Goal: Task Accomplishment & Management: Use online tool/utility

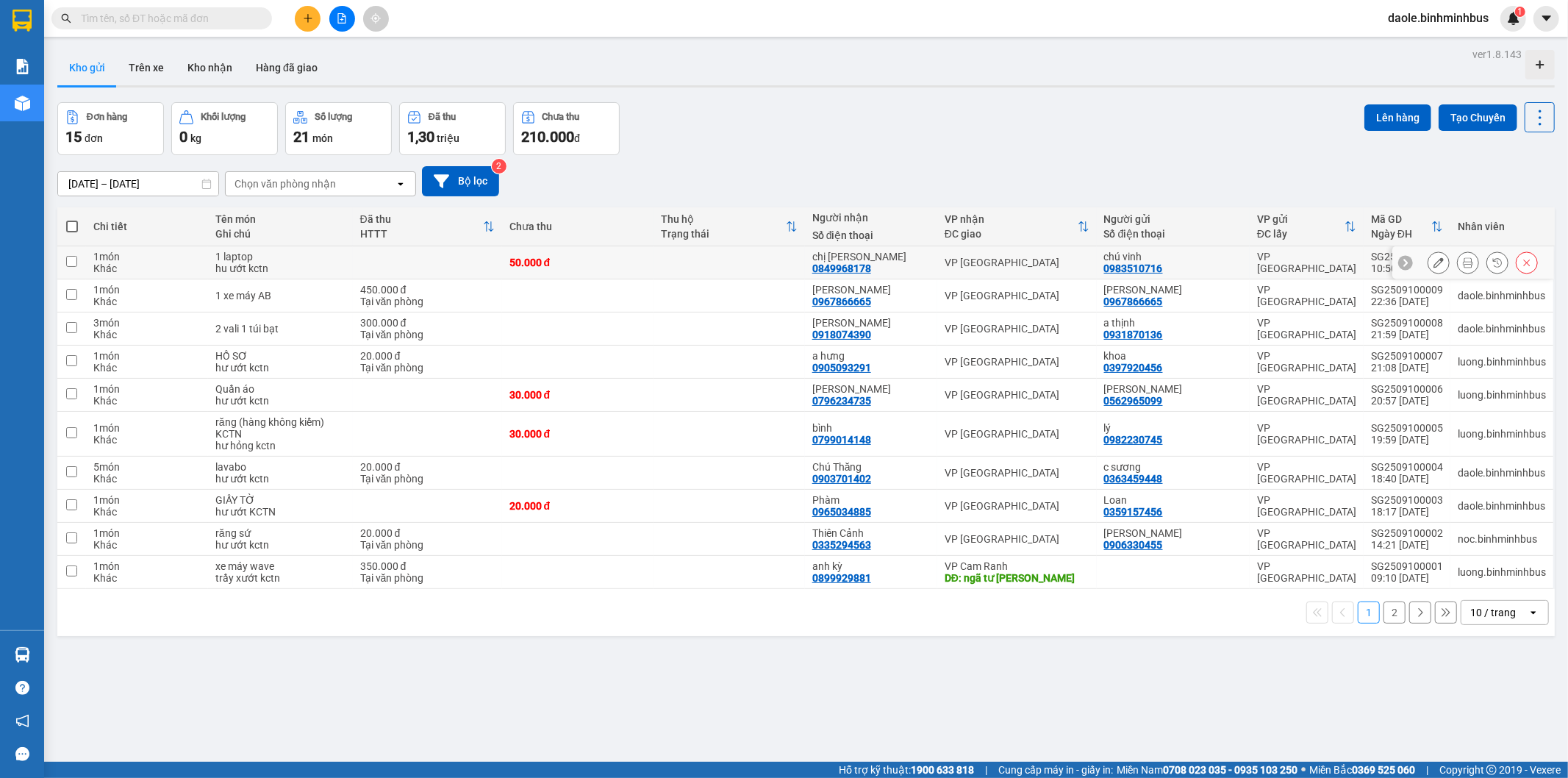
scroll to position [18290, 0]
click at [1428, 263] on button at bounding box center [1439, 262] width 21 height 25
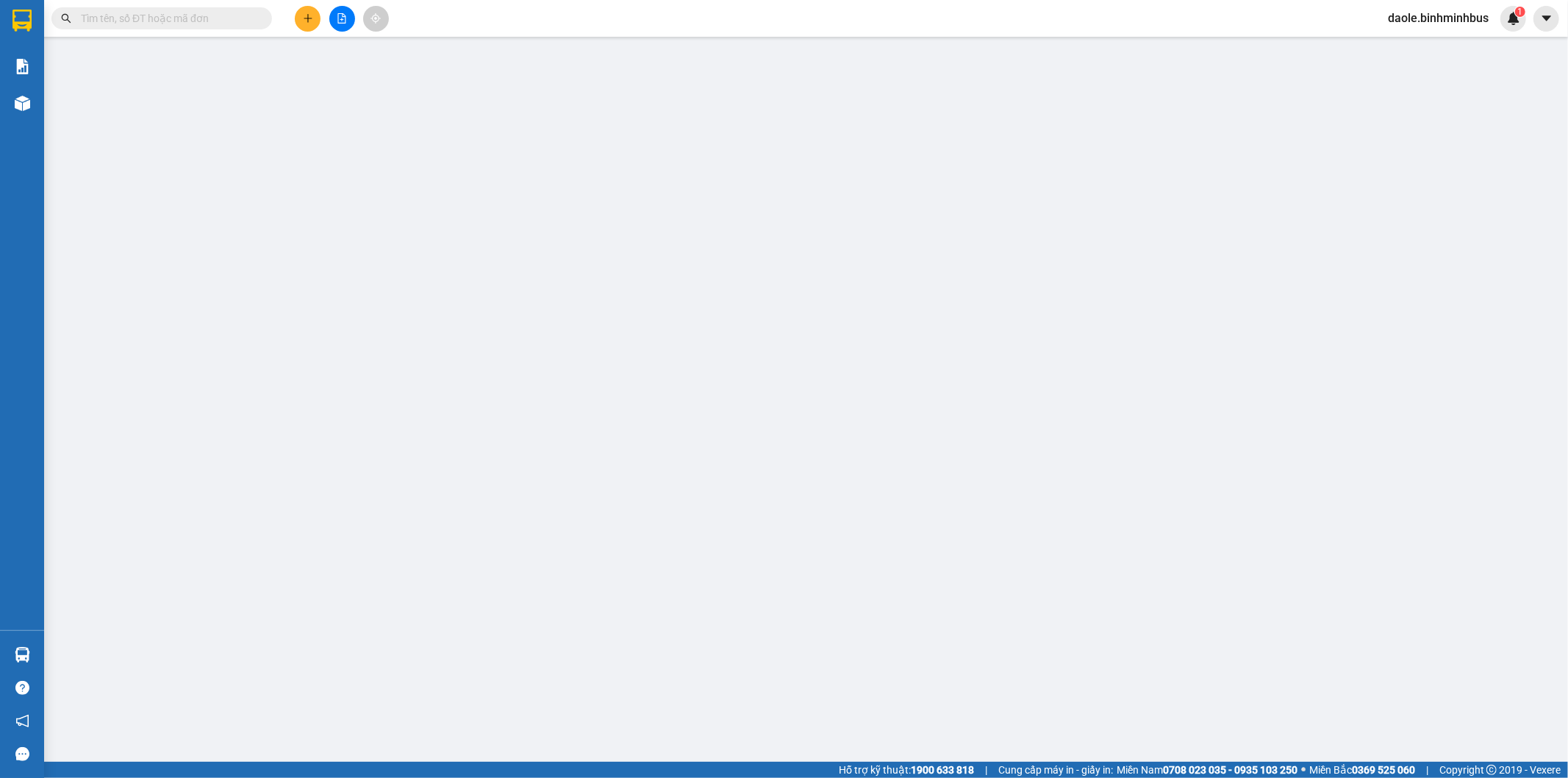
type input "0983510716"
type input "chú vinh"
type input "0849968178"
type input "chị [PERSON_NAME]"
type input "50.000"
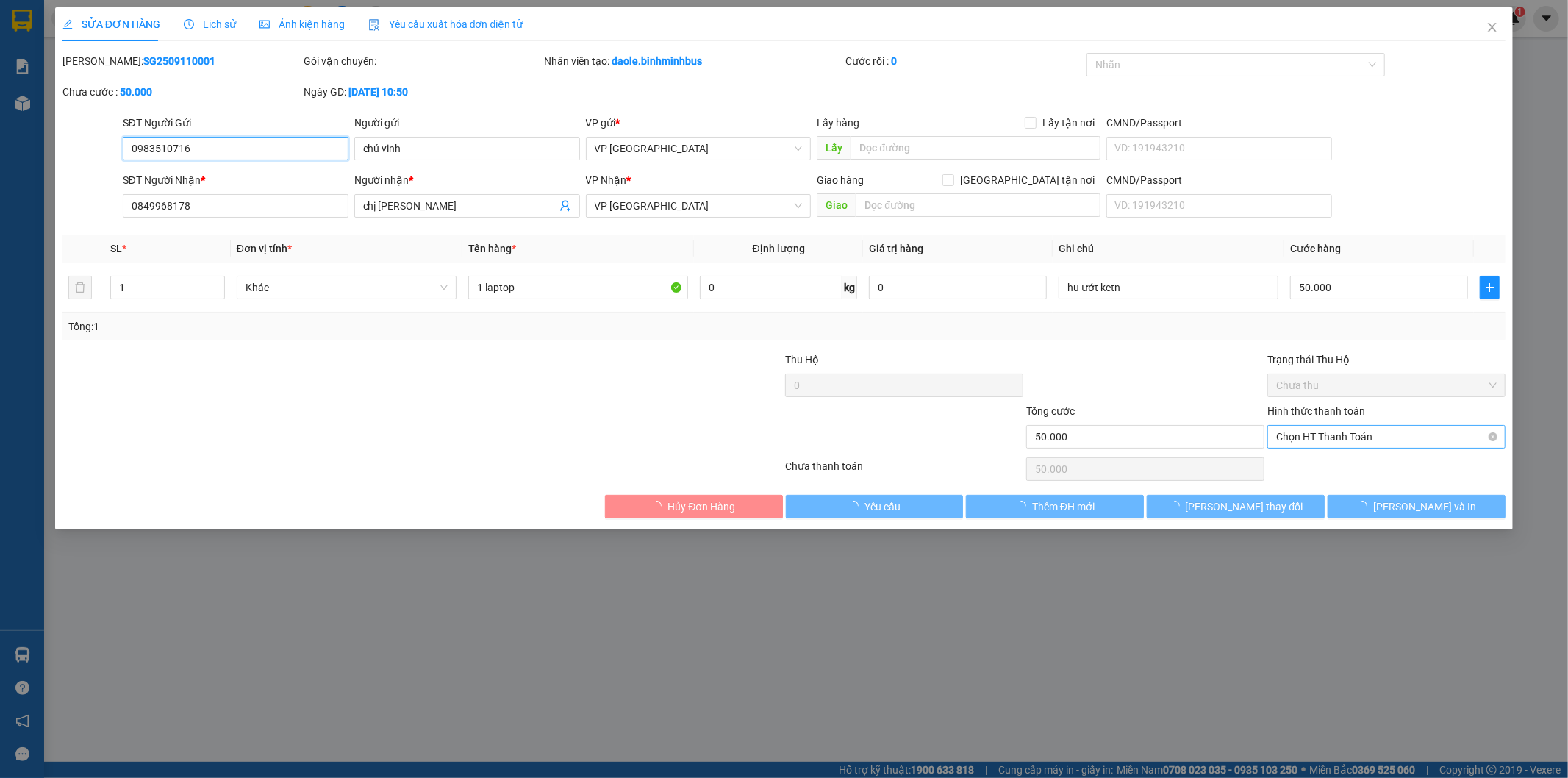
click at [1326, 435] on span "Chọn HT Thanh Toán" at bounding box center [1386, 437] width 220 height 22
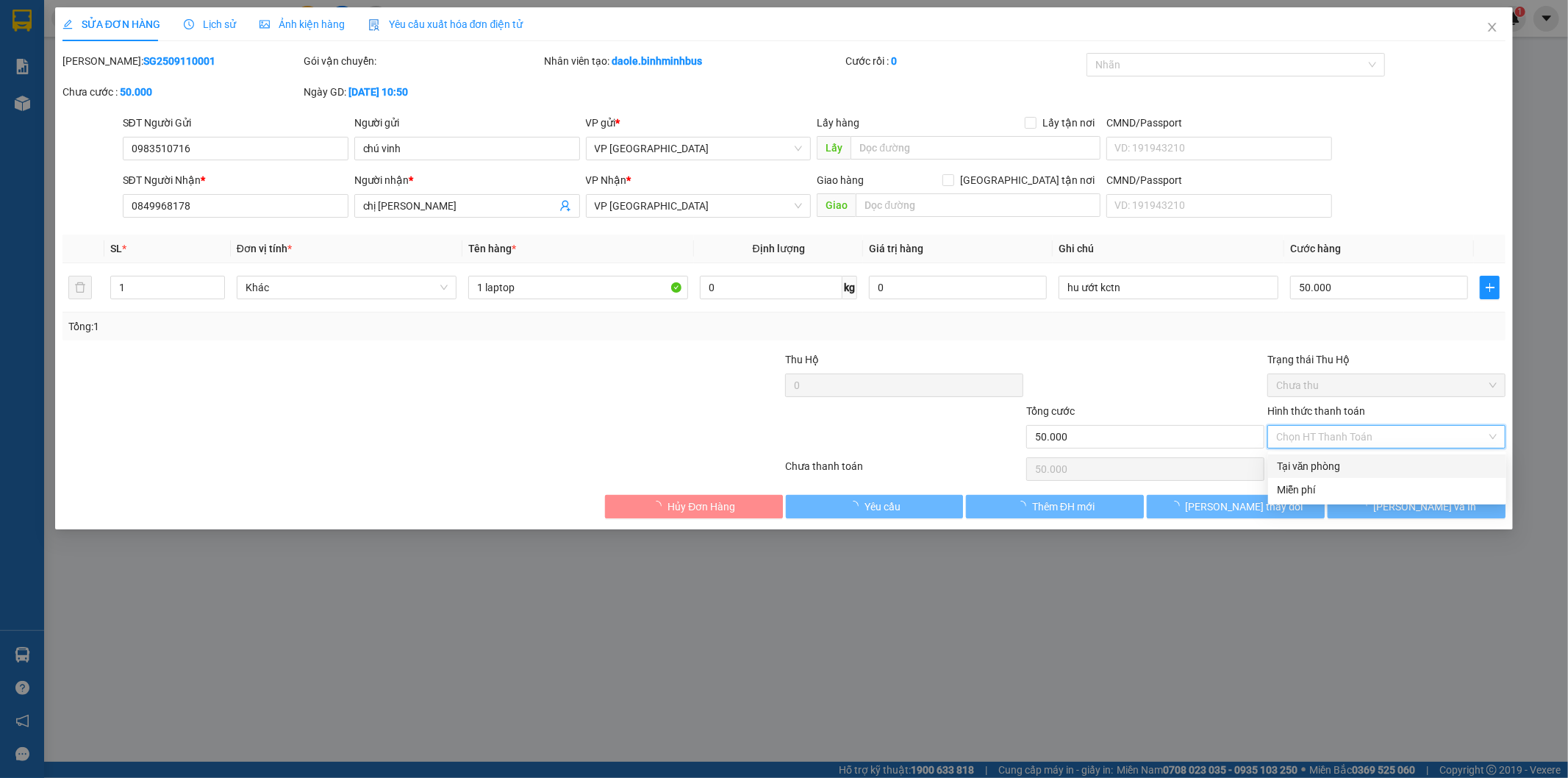
click at [1314, 464] on div "Tại văn phòng" at bounding box center [1387, 466] width 220 height 16
type input "0"
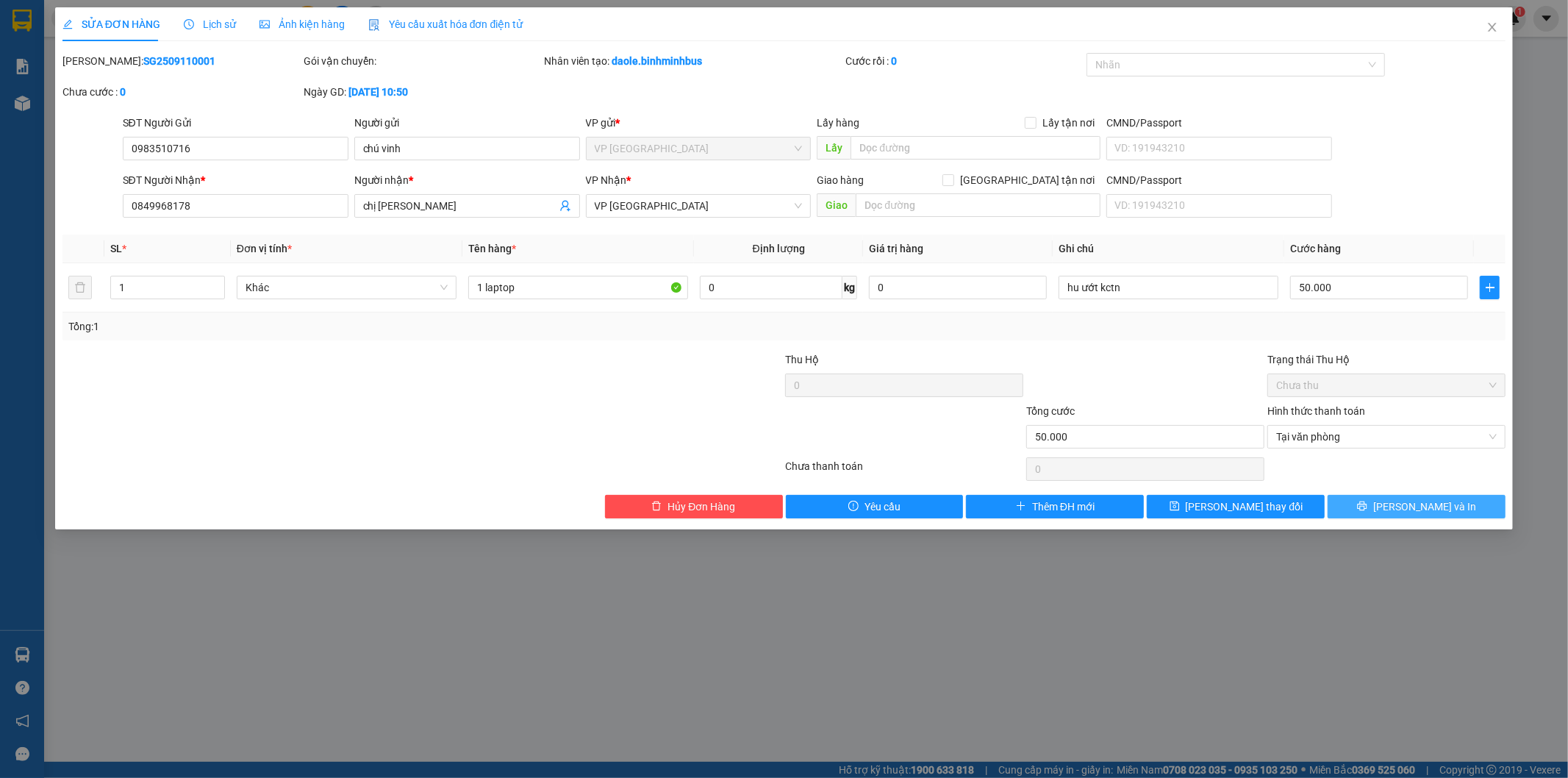
click at [1383, 497] on button "[PERSON_NAME] và In" at bounding box center [1417, 506] width 178 height 23
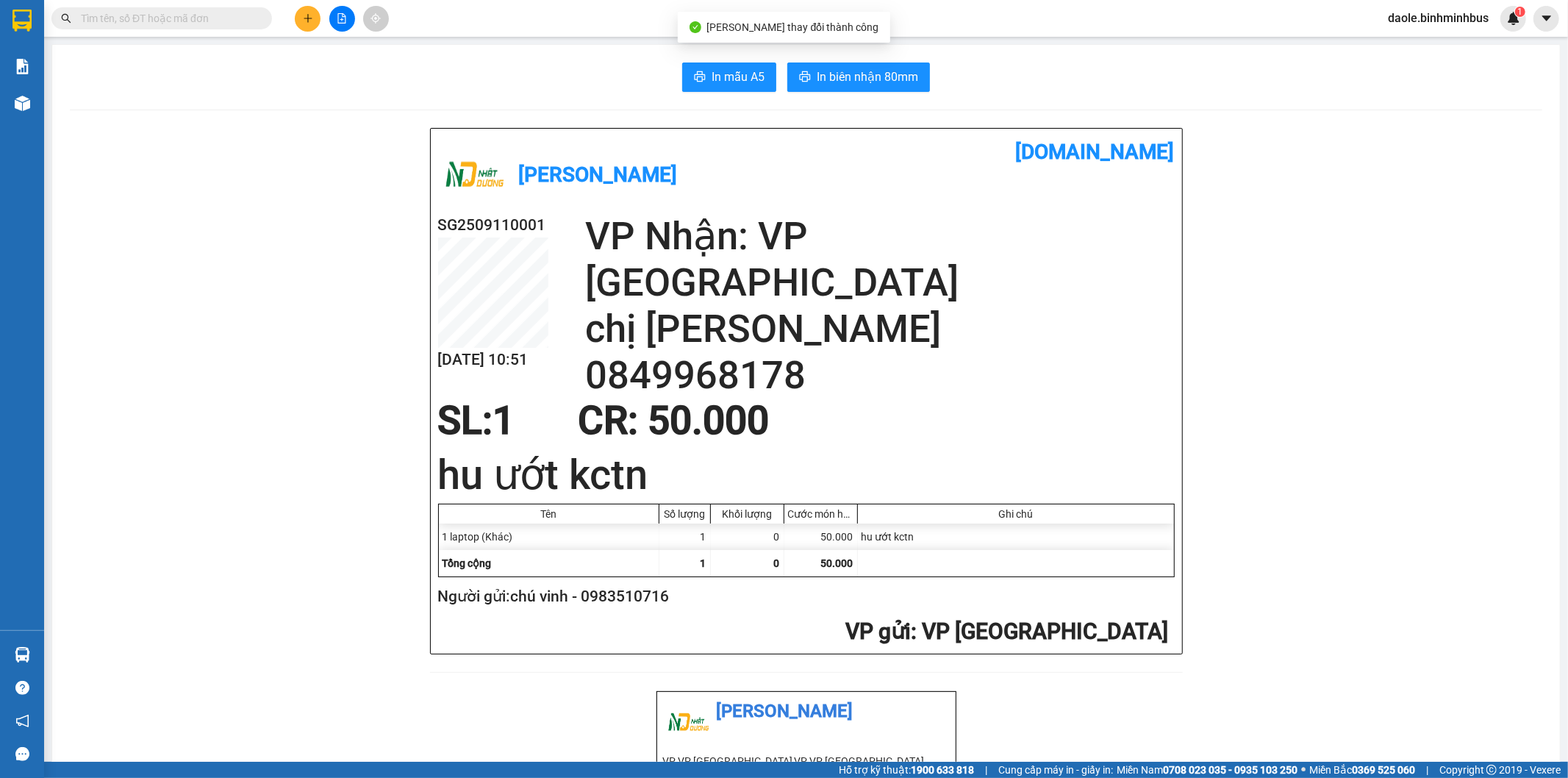
click at [875, 71] on span "In biên nhận 80mm" at bounding box center [868, 77] width 101 height 19
click at [734, 73] on span "In mẫu A5" at bounding box center [738, 77] width 52 height 19
click at [718, 72] on span "In mẫu A5" at bounding box center [738, 77] width 52 height 19
